Goal: Find contact information: Find contact information

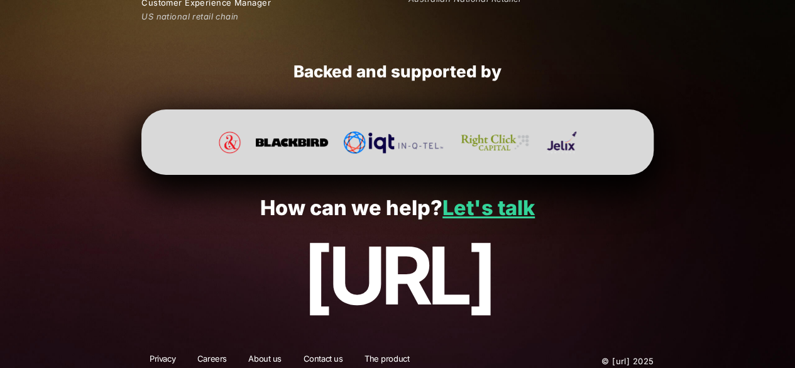
scroll to position [2445, 0]
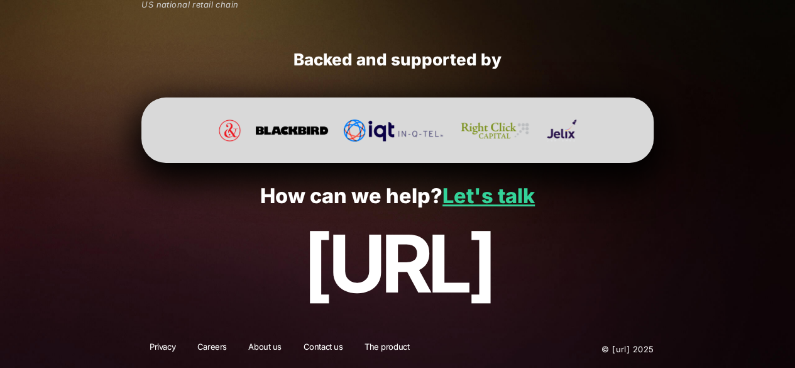
click at [327, 134] on img at bounding box center [292, 130] width 73 height 22
click at [483, 206] on link "Let's talk" at bounding box center [488, 196] width 92 height 25
click at [485, 201] on link "Let's talk" at bounding box center [488, 196] width 92 height 25
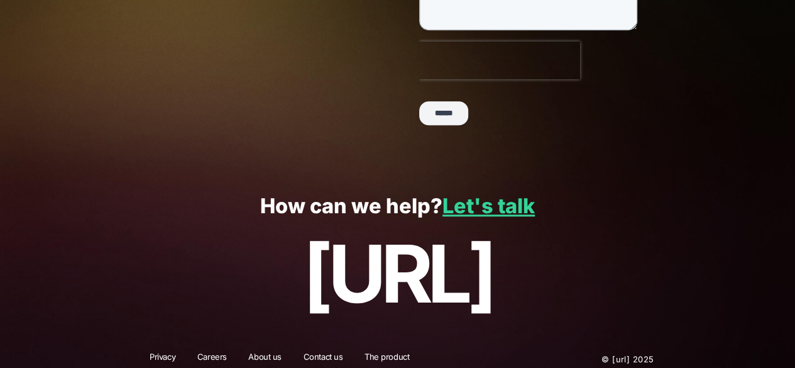
scroll to position [380, 0]
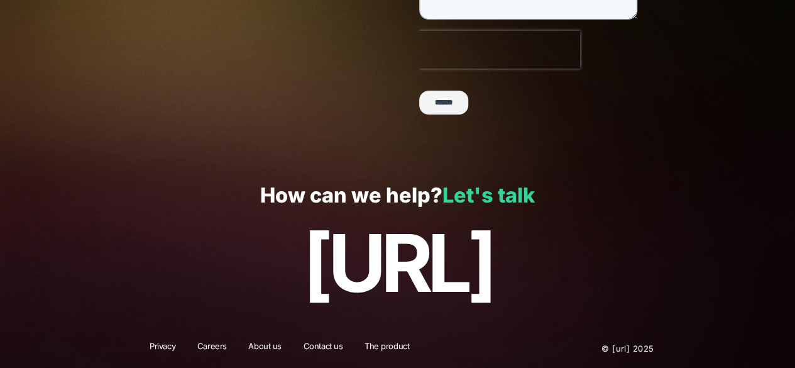
click at [485, 195] on link "Let's talk" at bounding box center [488, 195] width 92 height 25
